Goal: Task Accomplishment & Management: Complete application form

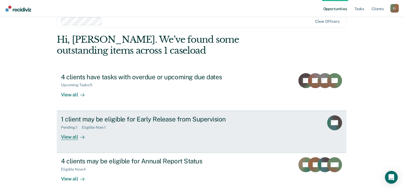
scroll to position [16, 0]
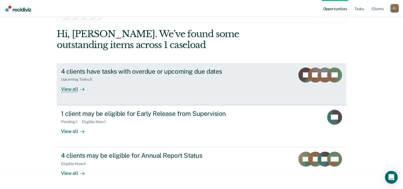
click at [70, 86] on div "View all" at bounding box center [76, 87] width 30 height 10
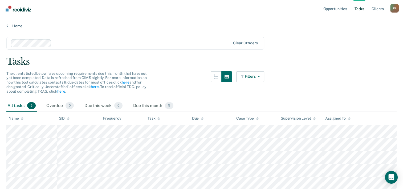
scroll to position [27, 0]
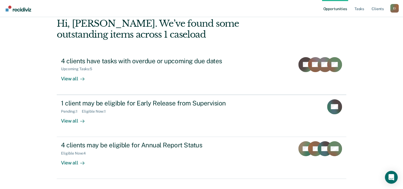
scroll to position [16, 0]
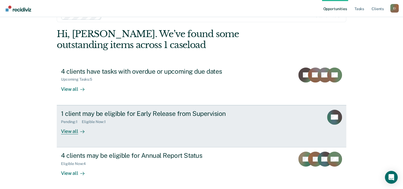
click at [104, 112] on div "1 client may be eligible for Early Release from Supervision" at bounding box center [154, 114] width 187 height 8
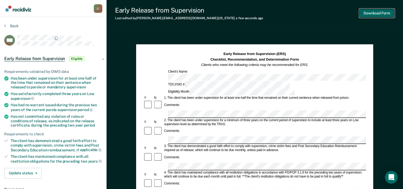
click at [371, 12] on button "Download Form" at bounding box center [377, 13] width 35 height 9
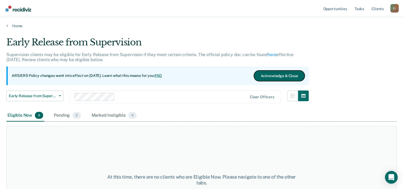
click at [275, 74] on button "Acknowledge & Close" at bounding box center [279, 75] width 51 height 11
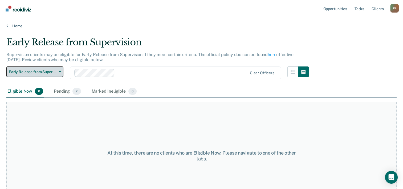
click at [40, 70] on span "Early Release from Supervision" at bounding box center [33, 72] width 48 height 5
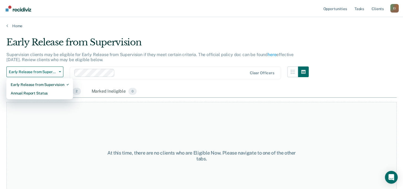
click at [149, 111] on div "At this time, there are no clients who are Eligible Now. Please navigate to one…" at bounding box center [201, 156] width 391 height 108
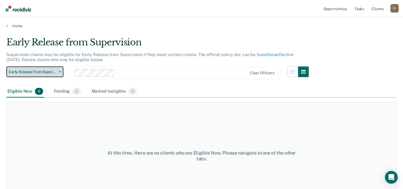
click at [44, 71] on span "Early Release from Supervision" at bounding box center [33, 72] width 48 height 5
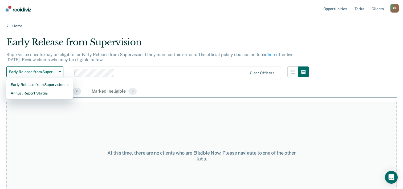
click at [53, 112] on div "At this time, there are no clients who are Eligible Now. Please navigate to one…" at bounding box center [201, 156] width 391 height 108
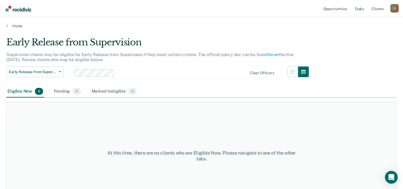
click at [27, 91] on div "Eligible Now 0" at bounding box center [25, 92] width 38 height 12
click at [73, 131] on div "At this time, there are no clients who are Eligible Now. Please navigate to one…" at bounding box center [201, 156] width 391 height 108
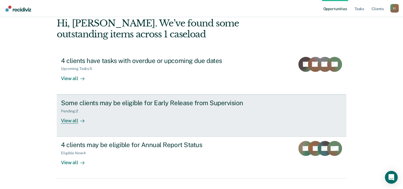
scroll to position [38, 0]
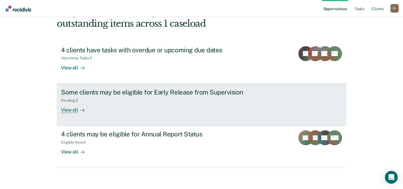
click at [68, 107] on div "View all" at bounding box center [76, 107] width 30 height 10
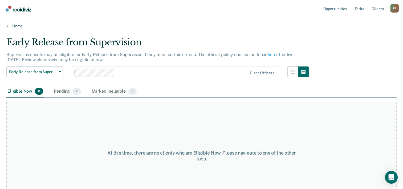
scroll to position [38, 0]
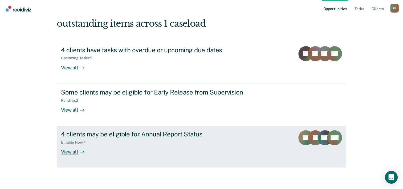
click at [75, 134] on div "4 clients may be eligible for Annual Report Status" at bounding box center [154, 134] width 187 height 8
